Goal: Use online tool/utility: Utilize a website feature to perform a specific function

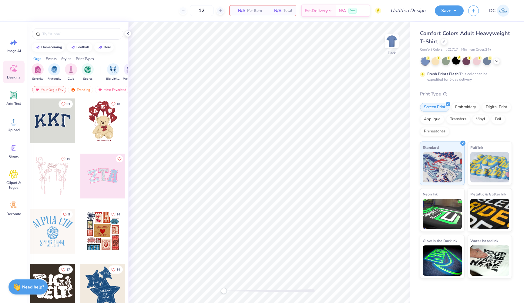
click at [459, 60] on div at bounding box center [456, 61] width 8 height 8
click at [51, 71] on img "filter for Fraternity" at bounding box center [54, 69] width 7 height 7
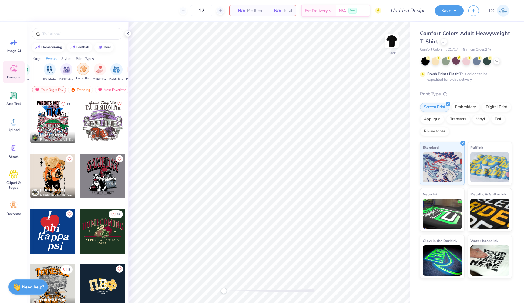
scroll to position [0, 64]
click at [84, 69] on img "filter for Game Day" at bounding box center [82, 69] width 7 height 7
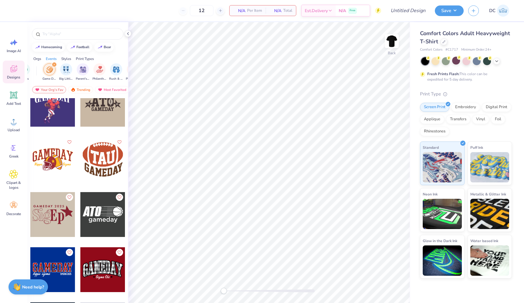
scroll to position [625, 0]
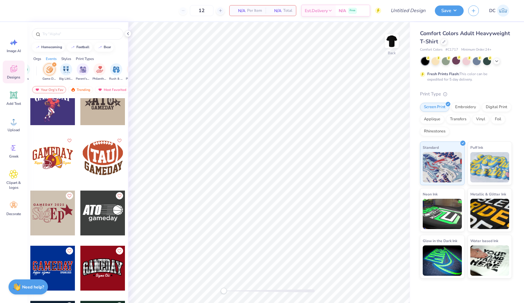
click at [54, 65] on icon "filter for Game Day" at bounding box center [54, 65] width 2 height 2
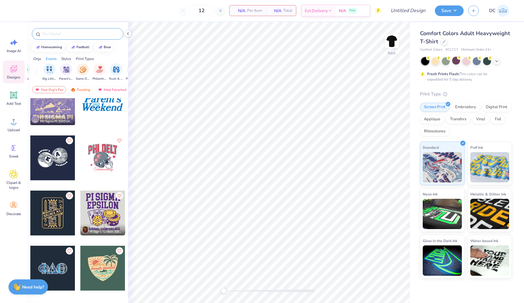
click at [74, 32] on input "text" at bounding box center [81, 34] width 78 height 6
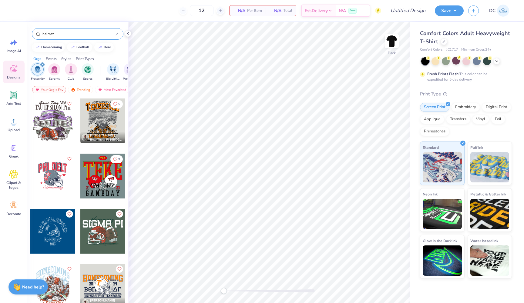
scroll to position [0, 0]
type input "helmet"
click at [41, 172] on div at bounding box center [52, 176] width 45 height 45
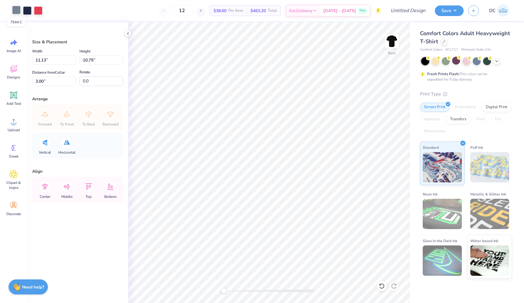
click at [17, 11] on div at bounding box center [16, 10] width 8 height 8
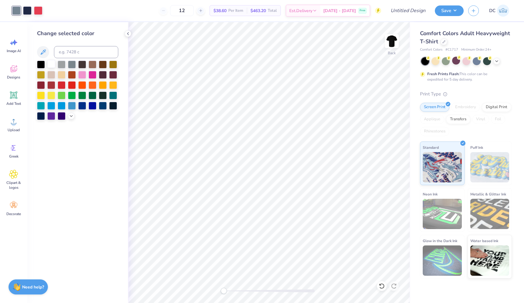
click at [55, 66] on div at bounding box center [51, 64] width 8 height 8
click at [28, 11] on div at bounding box center [27, 10] width 8 height 8
click at [91, 104] on div at bounding box center [93, 105] width 8 height 8
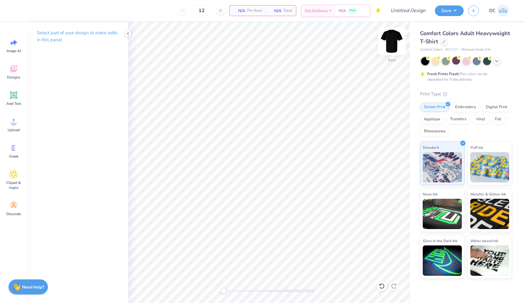
click at [391, 38] on img at bounding box center [392, 41] width 24 height 24
click at [12, 71] on icon at bounding box center [14, 69] width 6 height 5
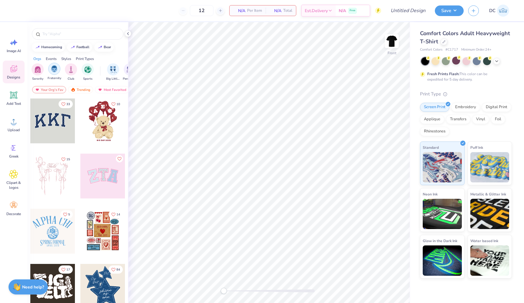
click at [51, 71] on div "filter for Fraternity" at bounding box center [54, 69] width 12 height 12
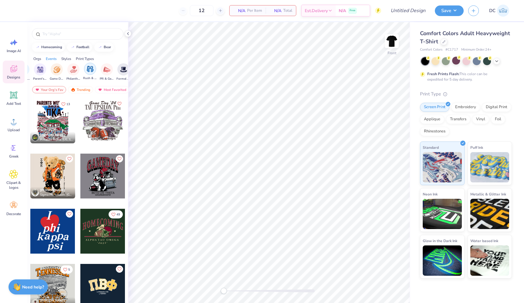
scroll to position [0, 74]
click at [54, 72] on img "filter for Parent's Weekend" at bounding box center [56, 69] width 7 height 7
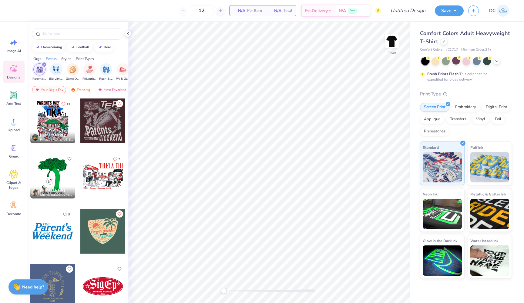
scroll to position [0, 0]
click at [498, 59] on icon at bounding box center [496, 60] width 5 height 5
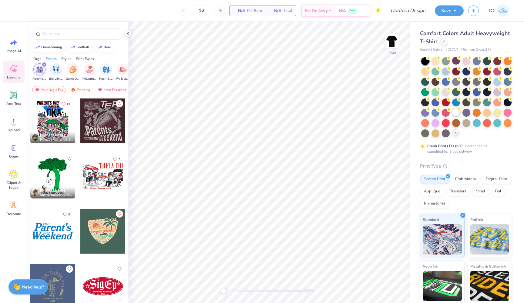
click at [459, 115] on div at bounding box center [456, 112] width 8 height 8
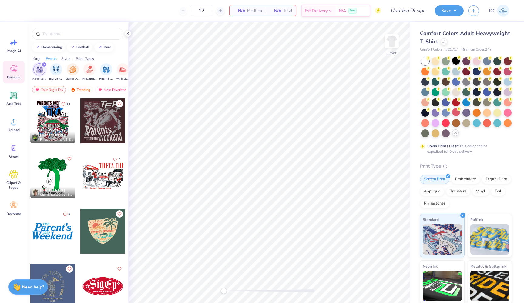
click at [46, 65] on div "filter for Parent's Weekend" at bounding box center [44, 64] width 5 height 5
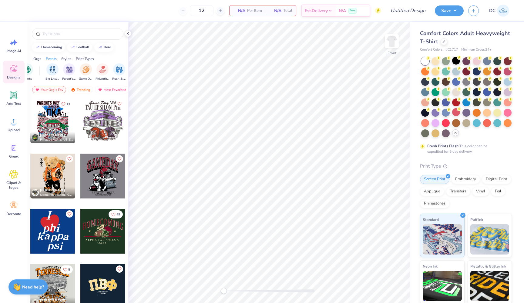
scroll to position [0, 64]
click at [84, 67] on img "filter for Game Day" at bounding box center [82, 69] width 7 height 7
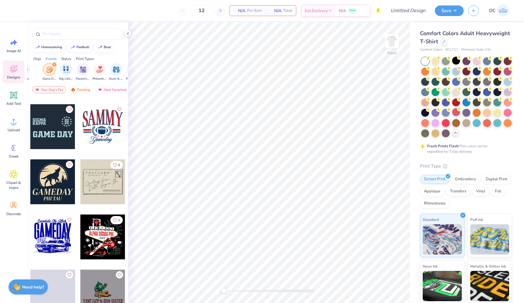
scroll to position [1265, 0]
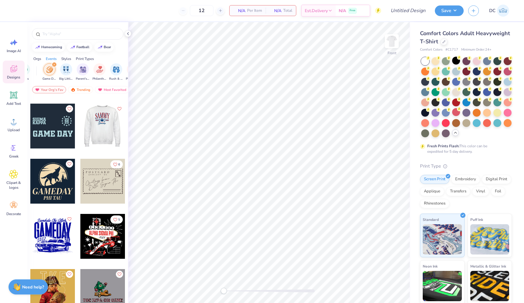
click at [108, 121] on div at bounding box center [102, 126] width 45 height 45
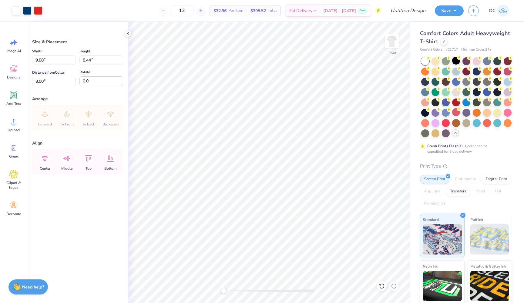
type input "12.05"
type input "10.29"
type input "13.67"
type input "11.68"
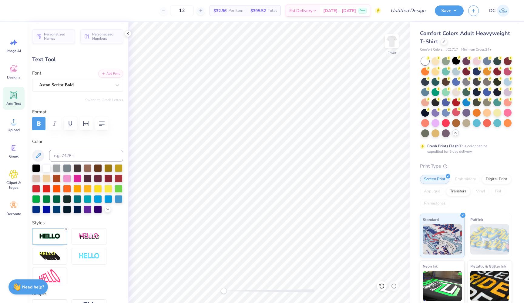
scroll to position [0, 1]
type textarea "Family Weekend"
type input "14.53"
type input "2.58"
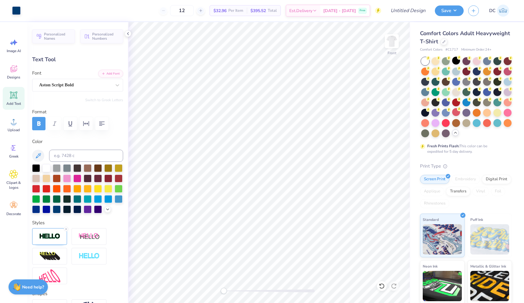
type input "12.09"
type input "10.75"
type input "1.91"
type input "12.76"
